Goal: Information Seeking & Learning: Check status

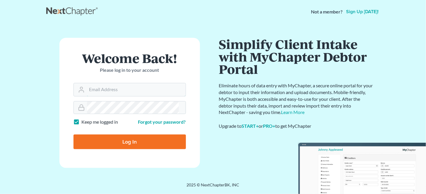
type input "[EMAIL_ADDRESS][DOMAIN_NAME]"
click at [133, 134] on input "Log In" at bounding box center [130, 141] width 113 height 15
type input "Thinking..."
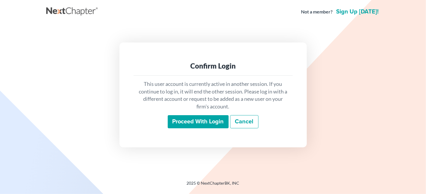
click at [202, 125] on input "Proceed with login" at bounding box center [198, 121] width 61 height 13
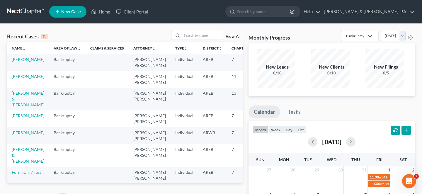
click at [230, 194] on link "View All" at bounding box center [233, 196] width 15 height 4
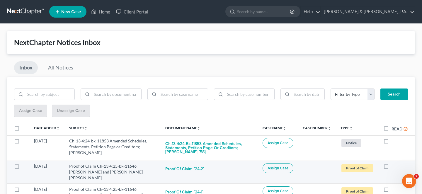
click at [391, 168] on label at bounding box center [391, 168] width 0 height 0
click at [394, 163] on input "checkbox" at bounding box center [396, 165] width 4 height 4
checkbox input "true"
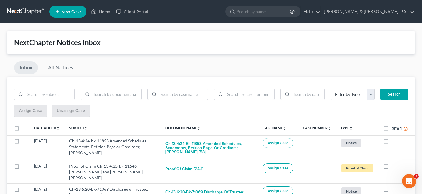
click at [391, 168] on label at bounding box center [391, 168] width 0 height 0
click at [394, 163] on input "checkbox" at bounding box center [396, 165] width 4 height 4
checkbox input "true"
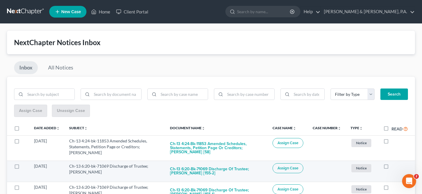
click at [391, 168] on label at bounding box center [391, 168] width 0 height 0
click at [394, 163] on input "checkbox" at bounding box center [396, 165] width 4 height 4
checkbox input "true"
click at [391, 168] on label at bounding box center [391, 168] width 0 height 0
click at [394, 163] on input "checkbox" at bounding box center [396, 165] width 4 height 4
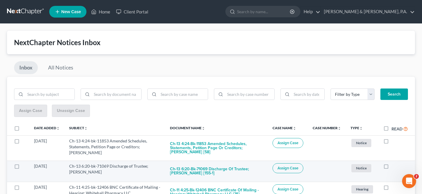
checkbox input "true"
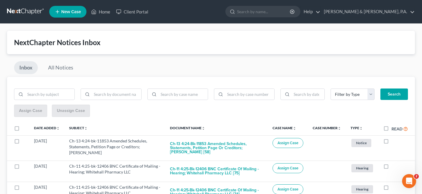
click at [98, 89] on input "search" at bounding box center [116, 94] width 49 height 11
type input "bnc"
click at [395, 90] on button "Search" at bounding box center [394, 94] width 28 height 12
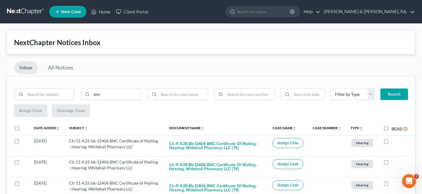
click at [391, 125] on label "Read" at bounding box center [399, 128] width 16 height 7
click at [394, 125] on input "Read" at bounding box center [396, 127] width 4 height 4
checkbox input "true"
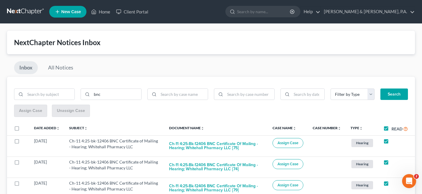
checkbox input "true"
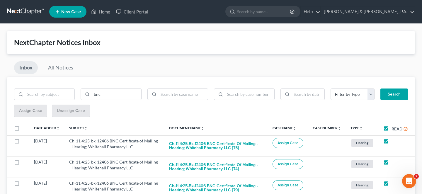
checkbox input "true"
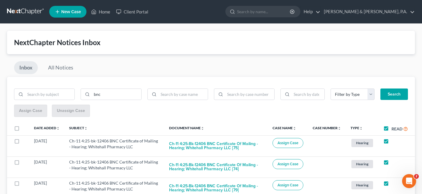
checkbox input "true"
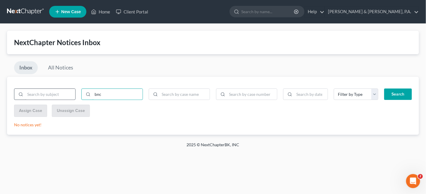
drag, startPoint x: 105, startPoint y: 90, endPoint x: 71, endPoint y: 90, distance: 34.3
click at [71, 90] on div "bnc" at bounding box center [112, 96] width 202 height 16
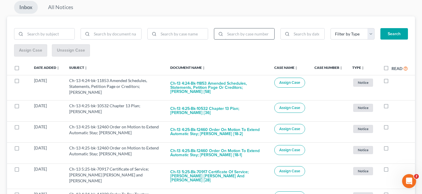
scroll to position [68, 0]
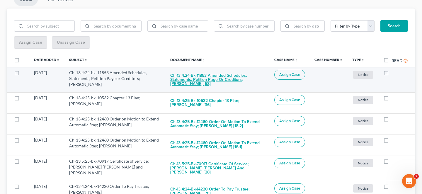
click at [224, 70] on button "Ch-13 4:24-bk-11853 Amended Schedules, Statements, Petition Page or Creditors; …" at bounding box center [217, 80] width 95 height 20
checkbox input "true"
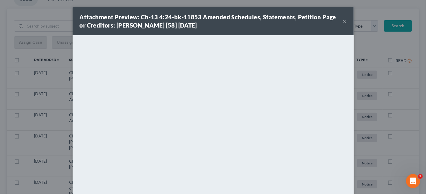
click at [337, 17] on div "Attachment Preview: Ch-13 4:24-bk-11853 Amended Schedules, Statements, Petition…" at bounding box center [213, 21] width 281 height 28
click at [343, 18] on button "×" at bounding box center [345, 21] width 4 height 7
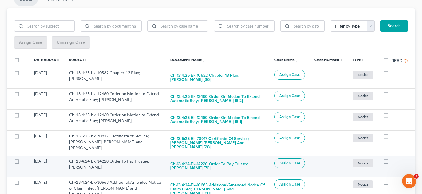
click at [392, 156] on td at bounding box center [397, 166] width 36 height 21
click at [391, 163] on label at bounding box center [391, 163] width 0 height 0
click at [394, 158] on input "checkbox" at bounding box center [396, 160] width 4 height 4
checkbox input "true"
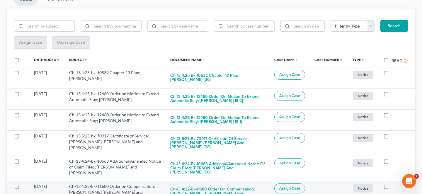
click at [391, 188] on label at bounding box center [391, 188] width 0 height 0
click at [394, 183] on input "checkbox" at bounding box center [396, 185] width 4 height 4
checkbox input "true"
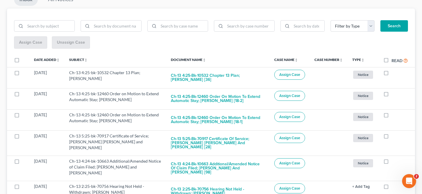
click at [391, 188] on label at bounding box center [391, 188] width 0 height 0
click at [394, 183] on input "checkbox" at bounding box center [396, 185] width 4 height 4
checkbox input "true"
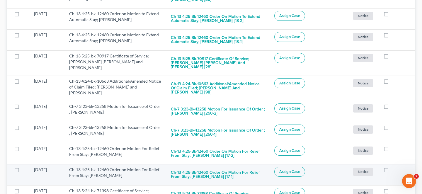
scroll to position [158, 0]
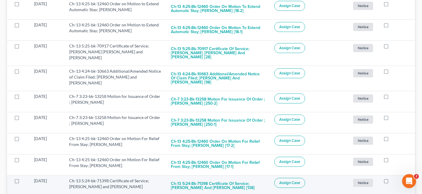
click at [391, 182] on label at bounding box center [391, 182] width 0 height 0
click at [394, 178] on input "checkbox" at bounding box center [396, 180] width 4 height 4
checkbox input "true"
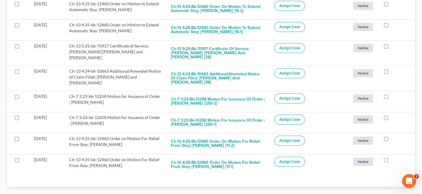
scroll to position [138, 0]
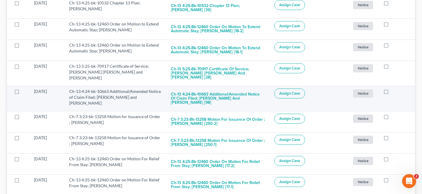
click at [391, 93] on label at bounding box center [391, 93] width 0 height 0
click at [394, 88] on input "checkbox" at bounding box center [396, 90] width 4 height 4
checkbox input "true"
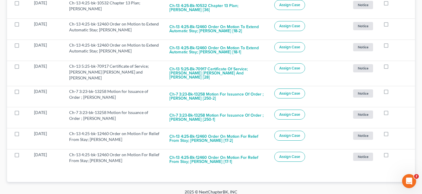
scroll to position [118, 0]
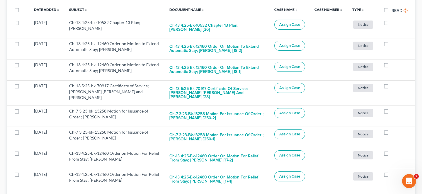
click at [391, 87] on label at bounding box center [391, 87] width 0 height 0
click at [394, 83] on input "checkbox" at bounding box center [396, 85] width 4 height 4
checkbox input "true"
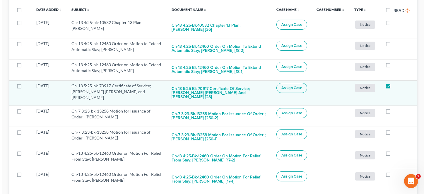
scroll to position [95, 0]
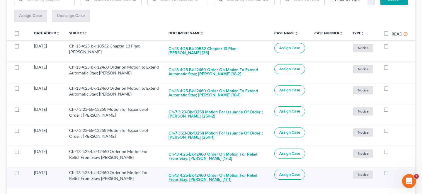
click at [225, 170] on button "Ch-13 4:25-bk-12460 Order on Motion For Relief From Stay; Cederick Jones [17-1]" at bounding box center [216, 178] width 96 height 16
checkbox input "true"
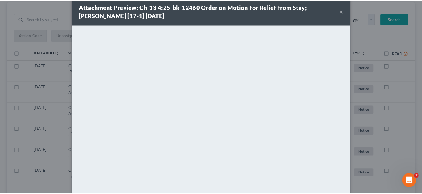
scroll to position [0, 0]
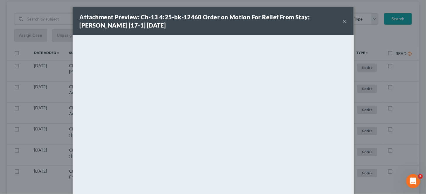
click at [343, 18] on button "×" at bounding box center [345, 21] width 4 height 7
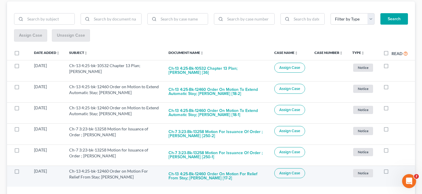
click at [391, 173] on label at bounding box center [391, 173] width 0 height 0
click at [394, 168] on input "checkbox" at bounding box center [396, 170] width 4 height 4
checkbox input "true"
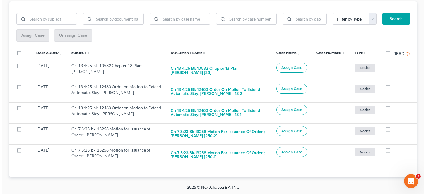
scroll to position [55, 0]
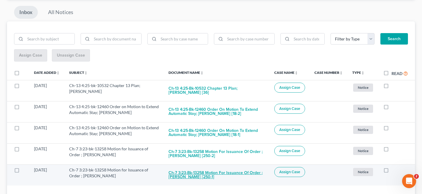
click at [211, 167] on button "Ch-7 3:23-bk-13258 Motion for Issuance of Order ; Brett M. Duncan [250-1]" at bounding box center [216, 175] width 96 height 16
checkbox input "true"
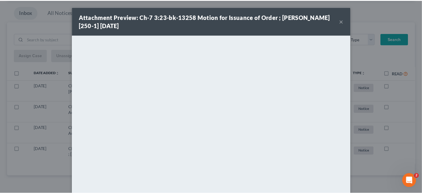
scroll to position [35, 0]
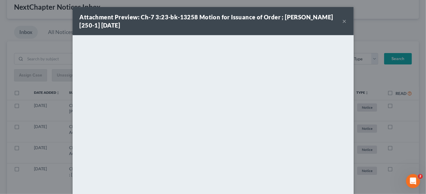
click at [343, 18] on button "×" at bounding box center [345, 21] width 4 height 7
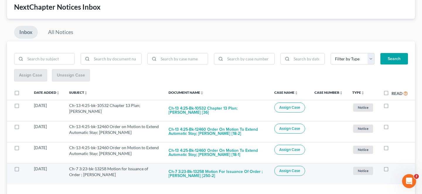
click at [391, 170] on label at bounding box center [391, 170] width 0 height 0
click at [394, 166] on input "checkbox" at bounding box center [396, 168] width 4 height 4
checkbox input "true"
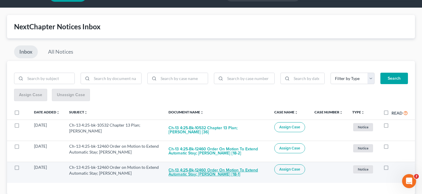
click at [229, 164] on button "Ch-13 4:25-bk-12460 Order on Motion to Extend Automatic Stay; Cederick Jones [1…" at bounding box center [216, 172] width 96 height 16
checkbox input "true"
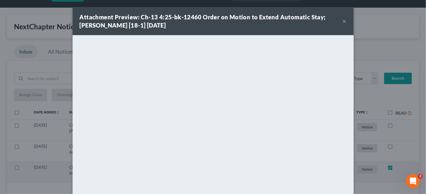
scroll to position [0, 0]
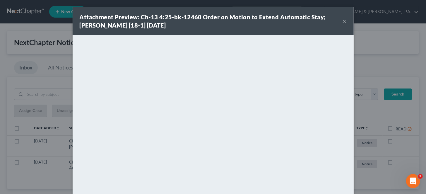
click at [331, 21] on div "Attachment Preview: Ch-13 4:25-bk-12460 Order on Motion to Extend Automatic Sta…" at bounding box center [211, 21] width 263 height 16
click at [343, 21] on button "×" at bounding box center [345, 21] width 4 height 7
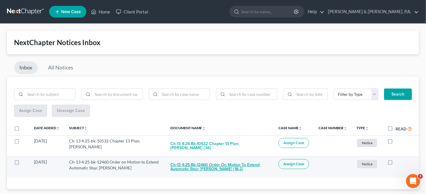
click at [230, 159] on button "Ch-13 4:25-bk-12460 Order on Motion to Extend Automatic Stay; Cederick Jones [1…" at bounding box center [220, 167] width 98 height 16
checkbox input "true"
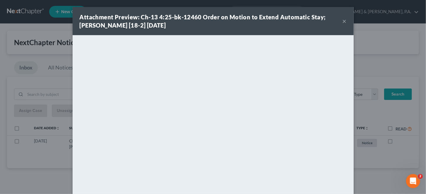
click at [343, 18] on button "×" at bounding box center [345, 21] width 4 height 7
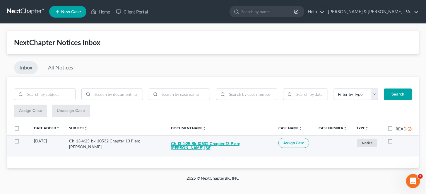
click at [229, 138] on button "Ch-13 4:25-bk-10532 Chapter 13 Plan; Geoffery L. Owens [36]" at bounding box center [220, 146] width 98 height 16
checkbox input "true"
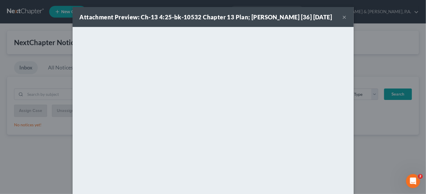
click at [343, 21] on button "×" at bounding box center [345, 16] width 4 height 7
